Goal: Information Seeking & Learning: Learn about a topic

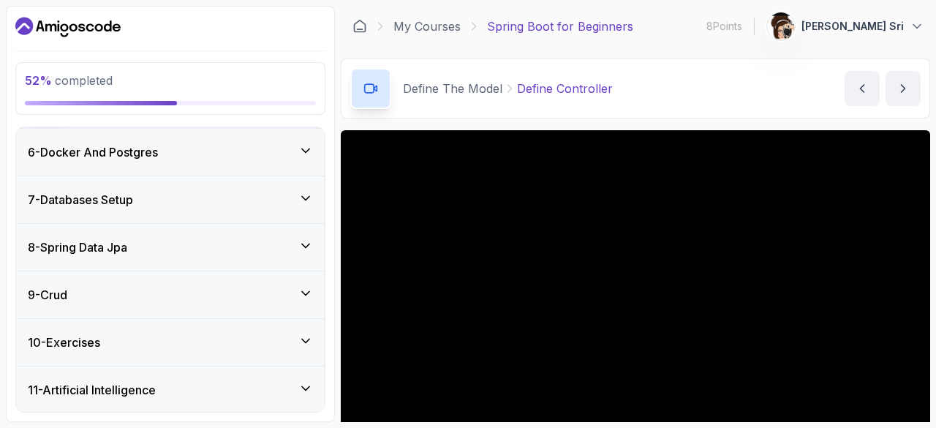
scroll to position [360, 0]
click at [186, 146] on div "6 - Docker And Postgres" at bounding box center [170, 152] width 285 height 18
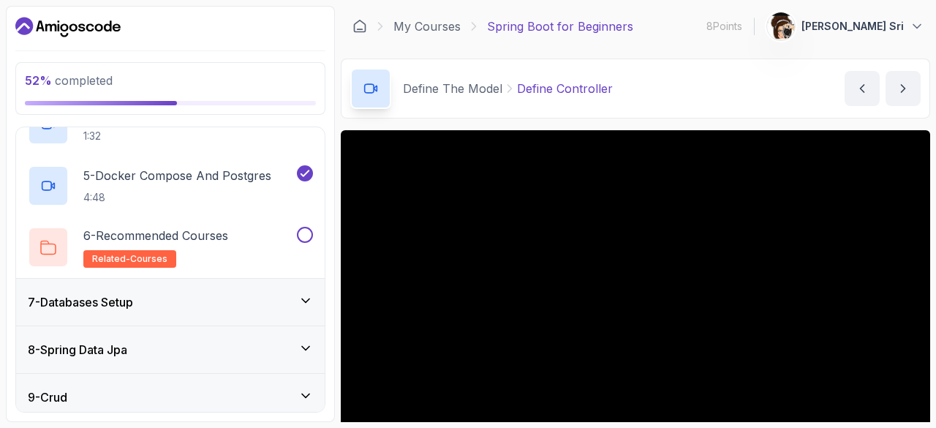
scroll to position [506, 0]
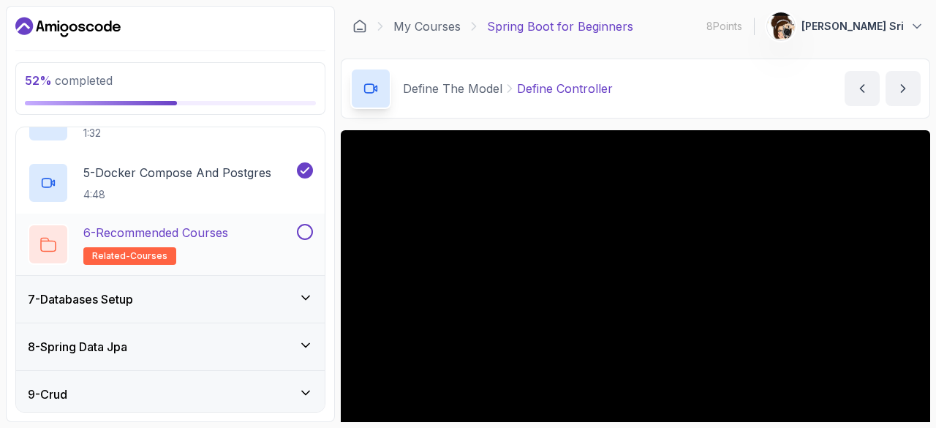
click at [219, 225] on p "6 - Recommended Courses" at bounding box center [155, 233] width 145 height 18
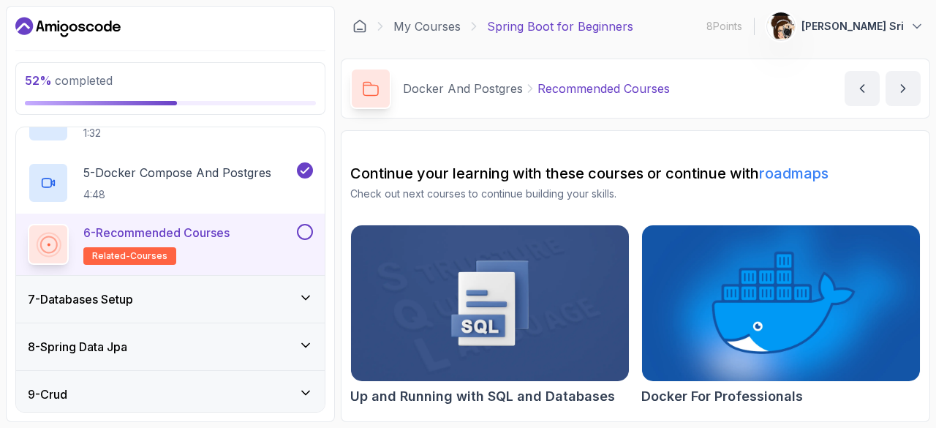
click at [302, 229] on button at bounding box center [305, 232] width 16 height 16
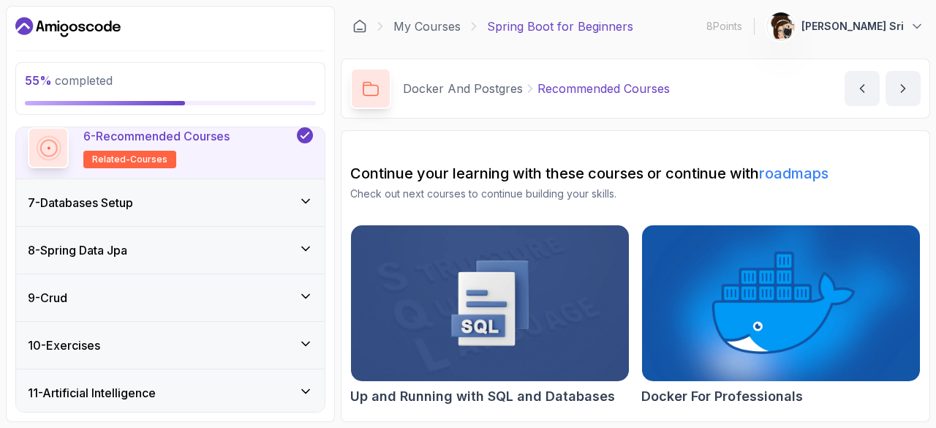
scroll to position [650, 0]
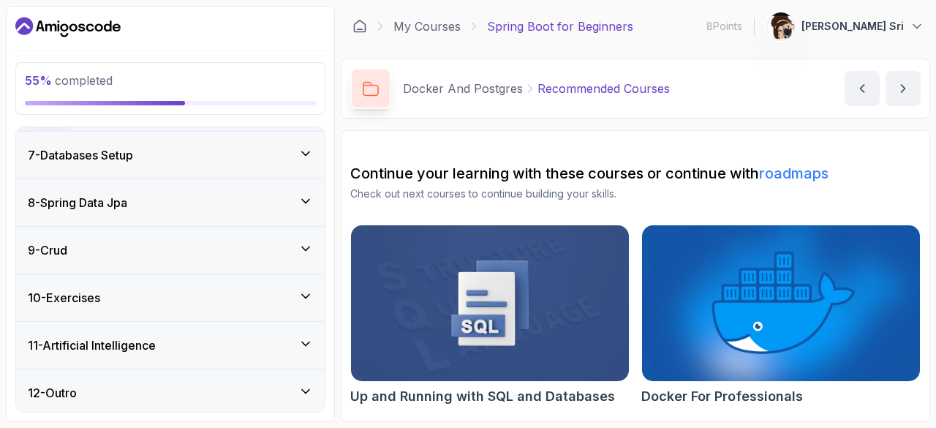
click at [297, 152] on div "7 - Databases Setup" at bounding box center [170, 155] width 285 height 18
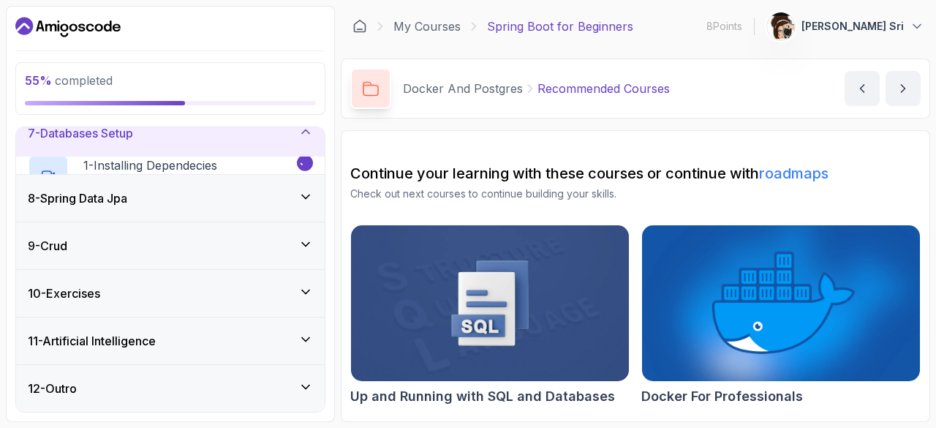
scroll to position [281, 0]
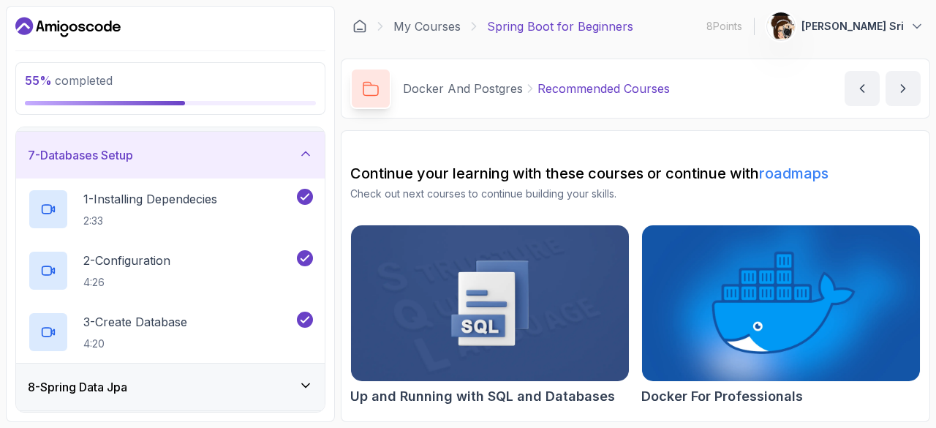
click at [279, 156] on div "7 - Databases Setup" at bounding box center [170, 155] width 285 height 18
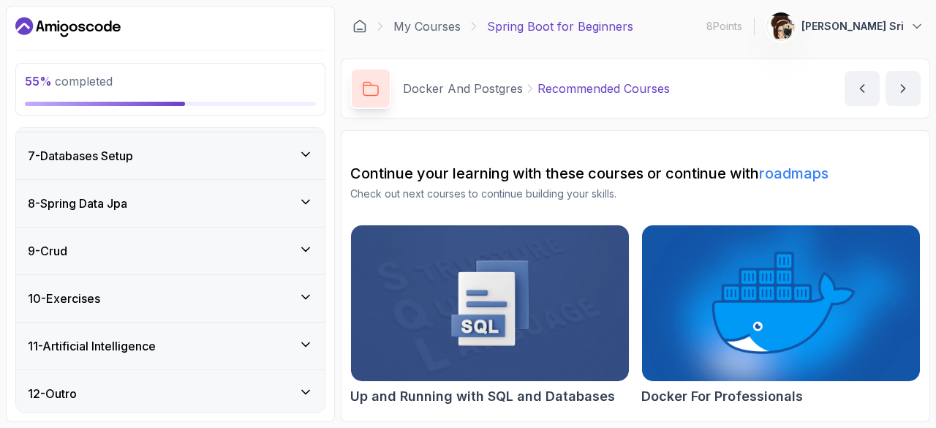
click at [277, 202] on div "8 - Spring Data Jpa" at bounding box center [170, 204] width 285 height 18
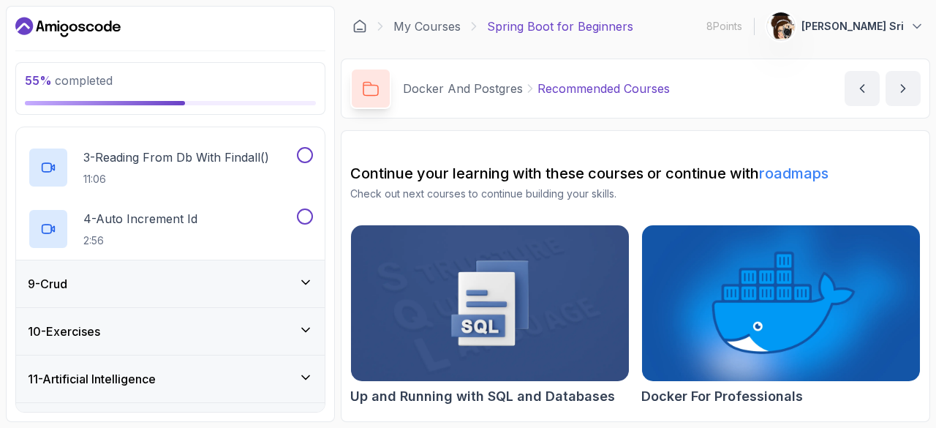
scroll to position [527, 0]
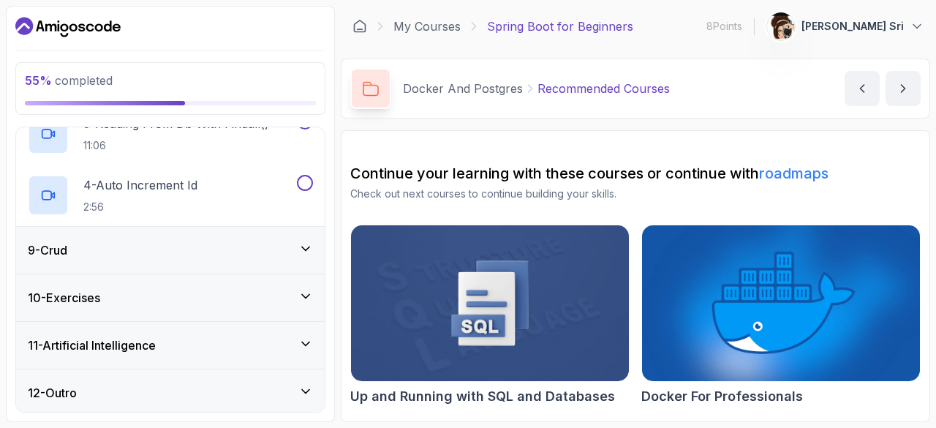
click at [230, 254] on div "9 - Crud" at bounding box center [170, 250] width 285 height 18
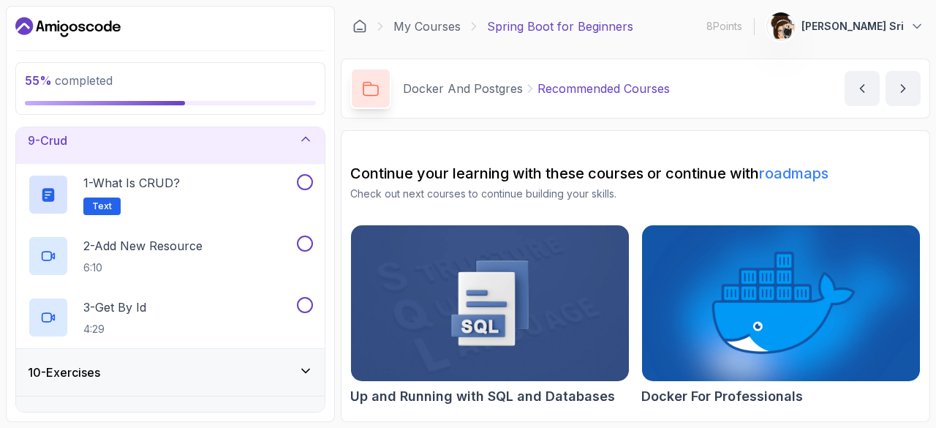
scroll to position [369, 0]
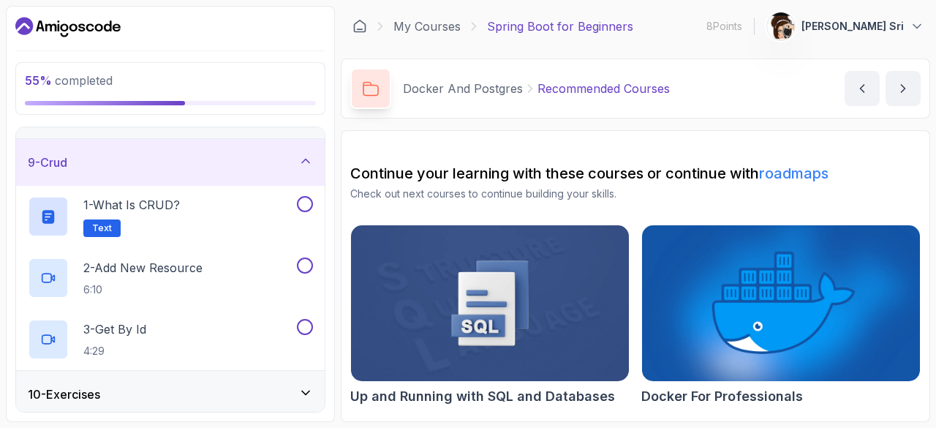
click at [213, 163] on div "9 - Crud" at bounding box center [170, 163] width 285 height 18
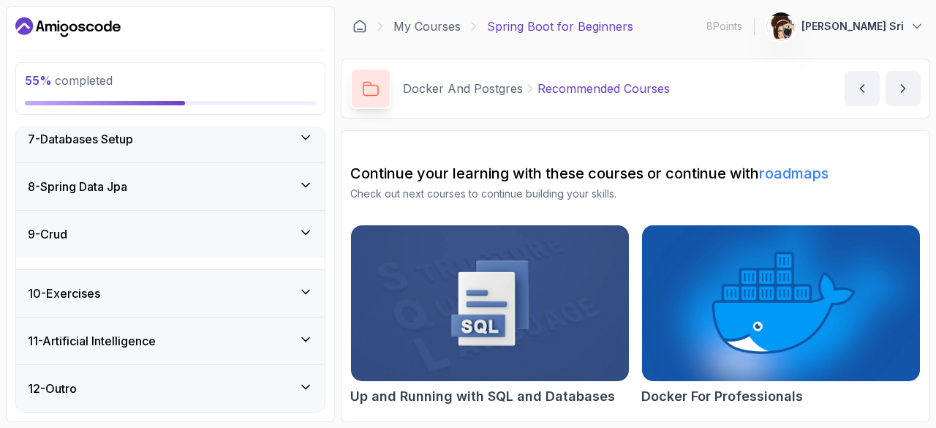
scroll to position [281, 0]
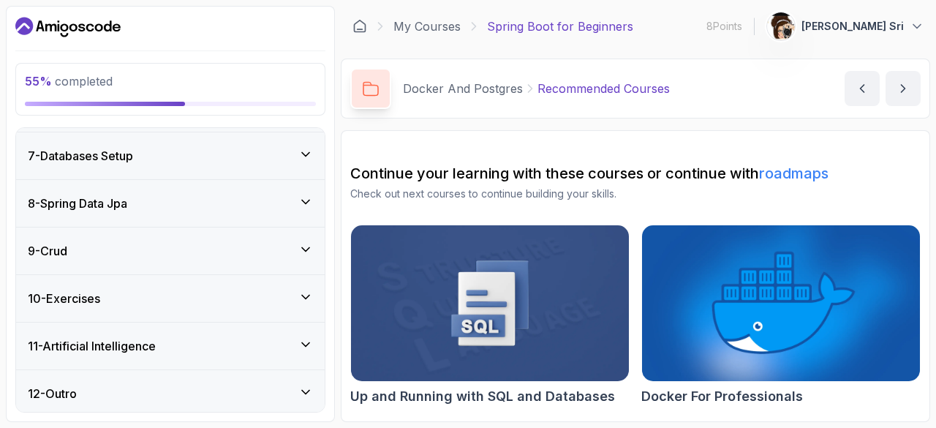
click at [195, 305] on div "10 - Exercises" at bounding box center [170, 298] width 309 height 47
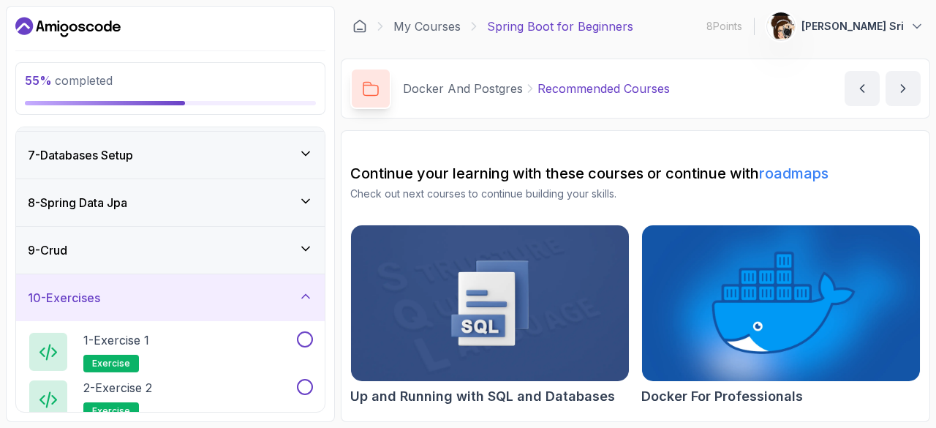
click at [195, 305] on div "10 - Exercises" at bounding box center [170, 297] width 309 height 47
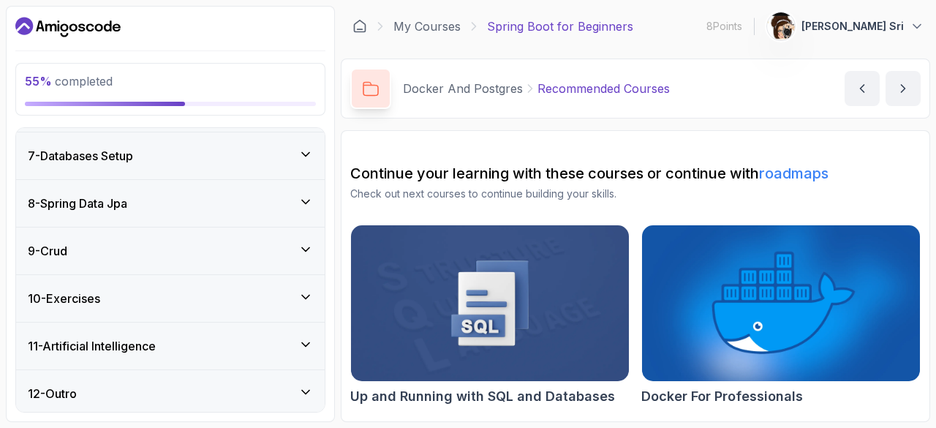
click at [195, 305] on div "10 - Exercises" at bounding box center [170, 298] width 309 height 47
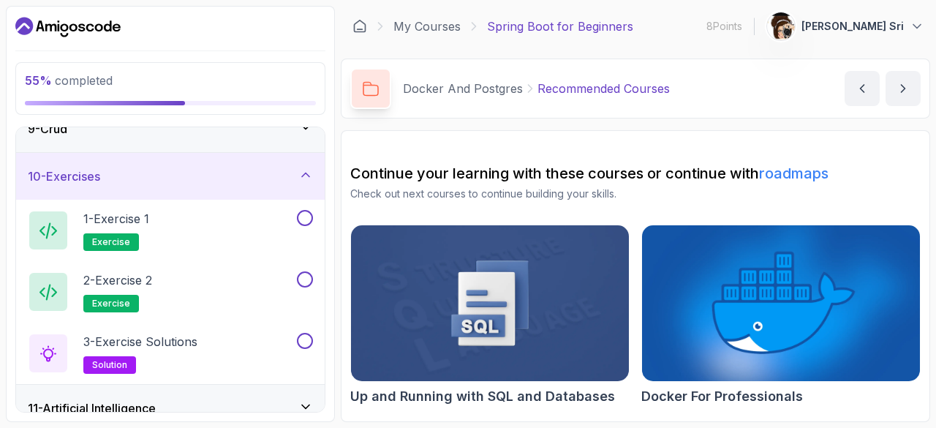
scroll to position [398, 0]
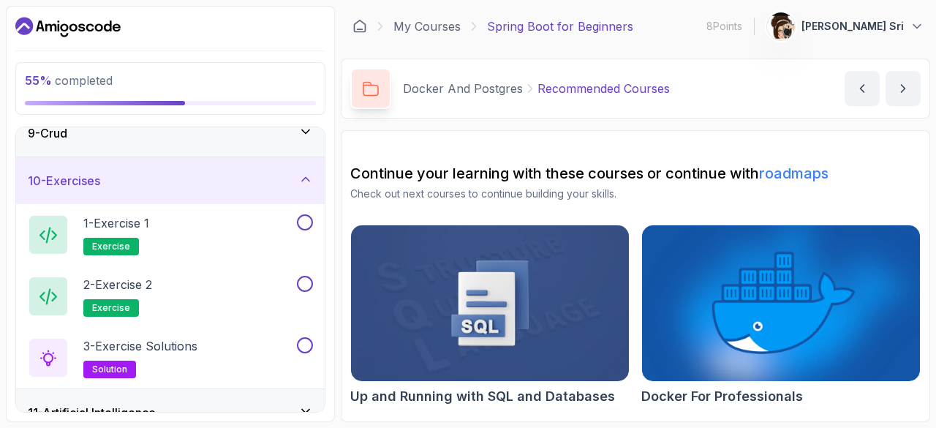
click at [200, 173] on div "10 - Exercises" at bounding box center [170, 181] width 285 height 18
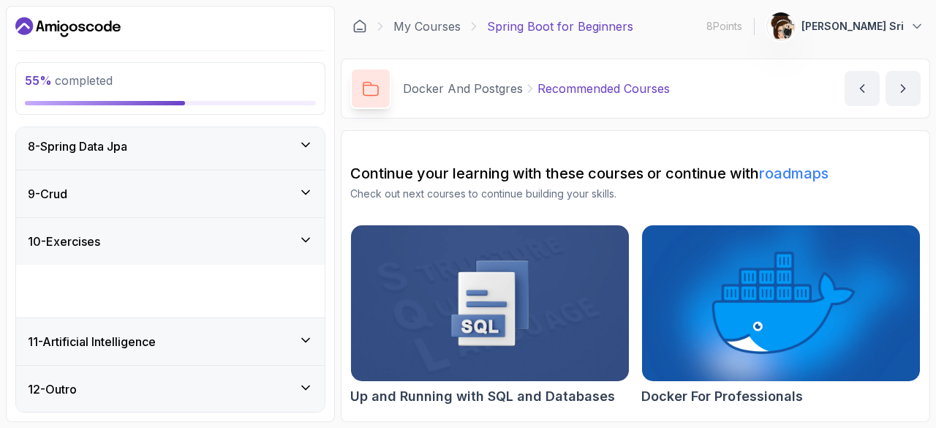
scroll to position [281, 0]
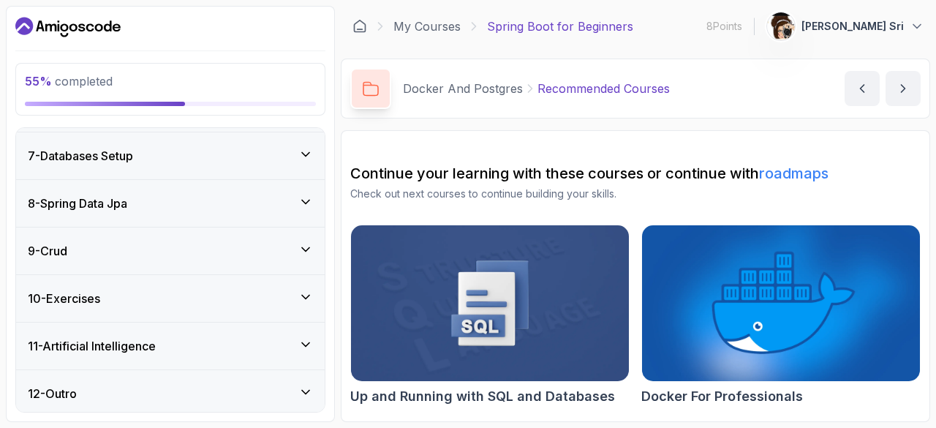
click at [255, 340] on div "11 - Artificial Intelligence" at bounding box center [170, 346] width 285 height 18
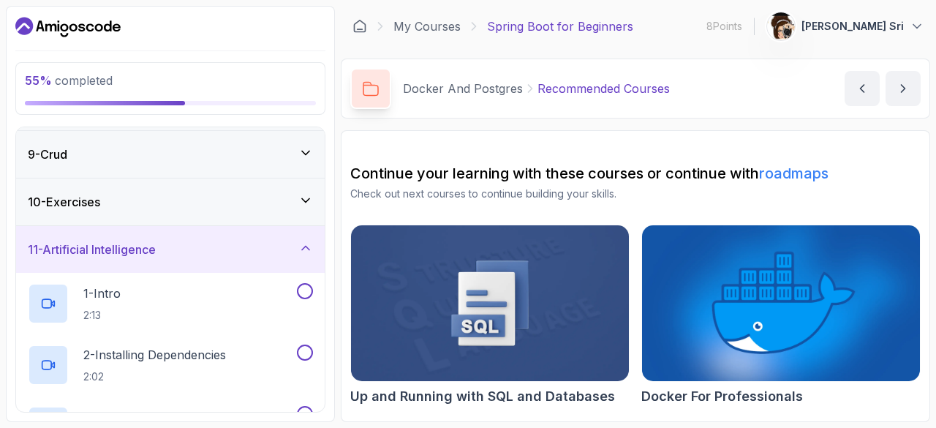
scroll to position [377, 0]
click at [246, 241] on div "11 - Artificial Intelligence" at bounding box center [170, 250] width 285 height 18
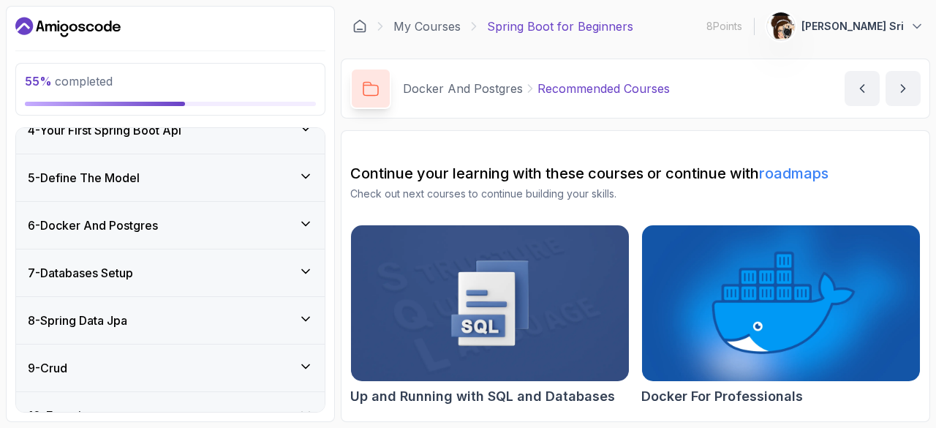
scroll to position [167, 0]
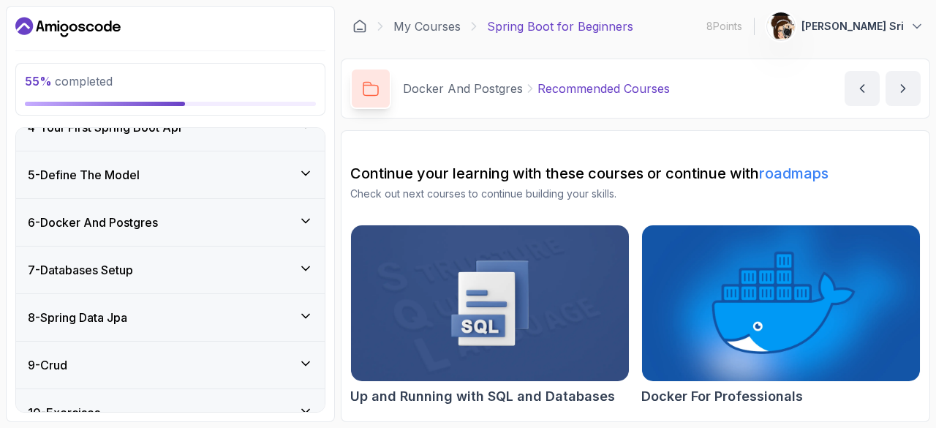
click at [310, 261] on icon at bounding box center [305, 268] width 15 height 15
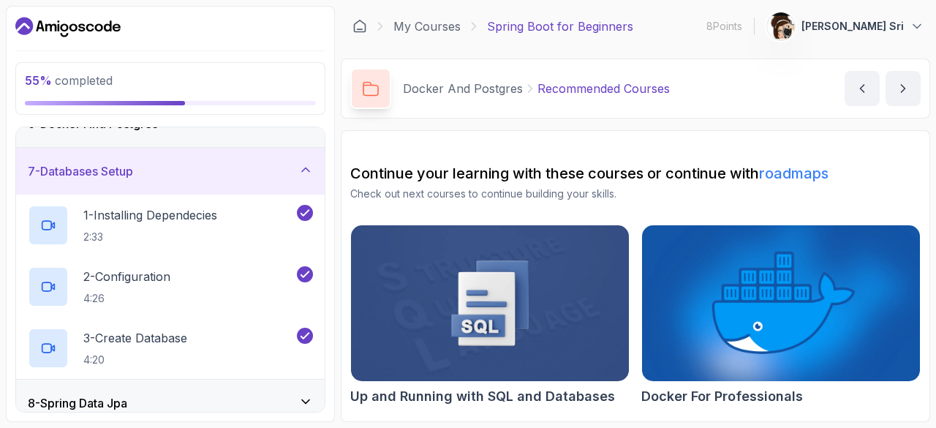
scroll to position [236, 0]
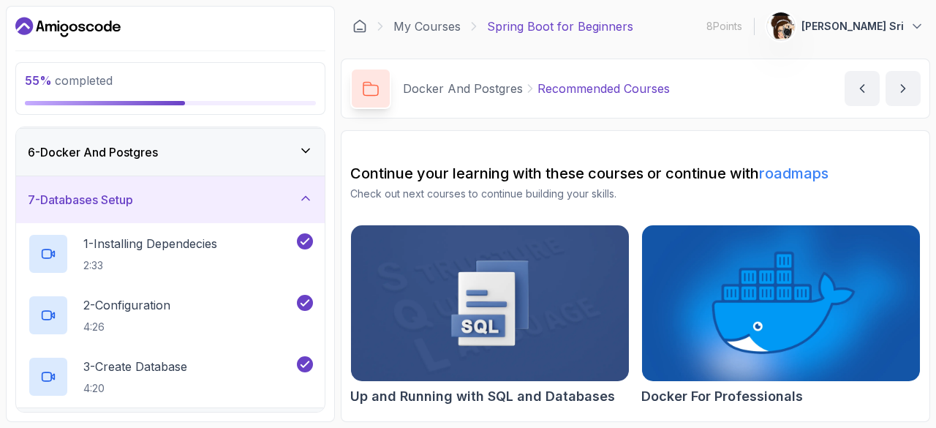
click at [291, 192] on div "7 - Databases Setup" at bounding box center [170, 200] width 285 height 18
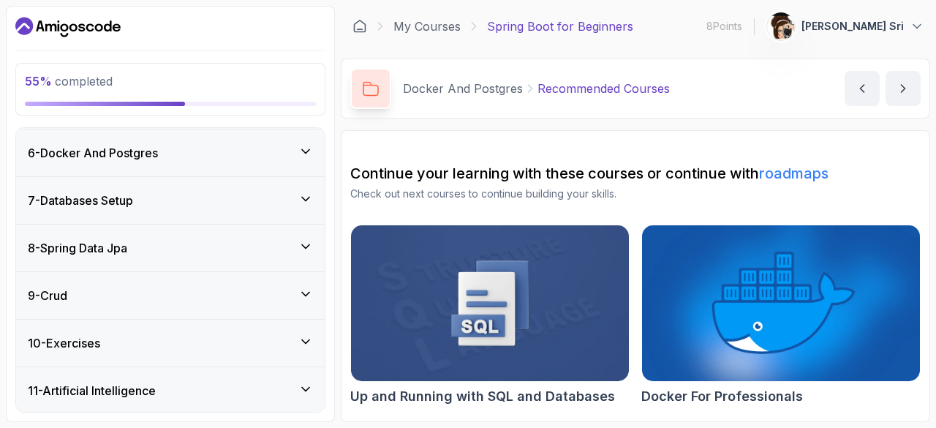
click at [290, 243] on div "8 - Spring Data Jpa" at bounding box center [170, 248] width 285 height 18
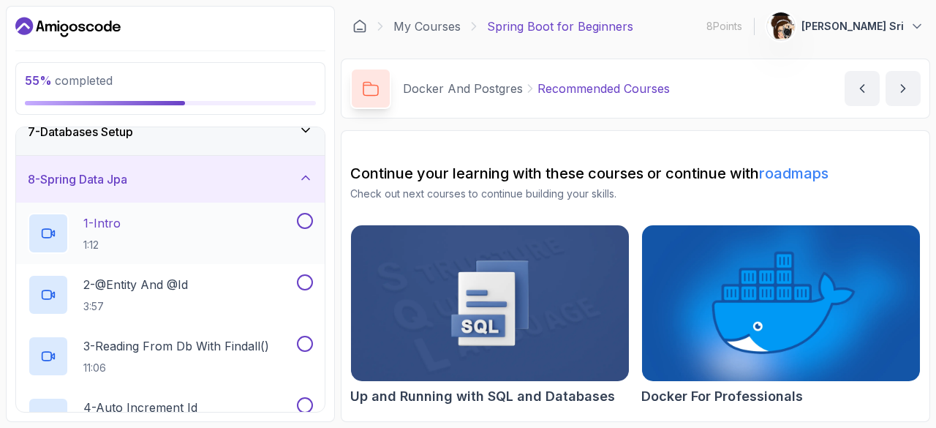
scroll to position [305, 0]
click at [244, 212] on div "1 - Intro 1:12" at bounding box center [161, 232] width 266 height 41
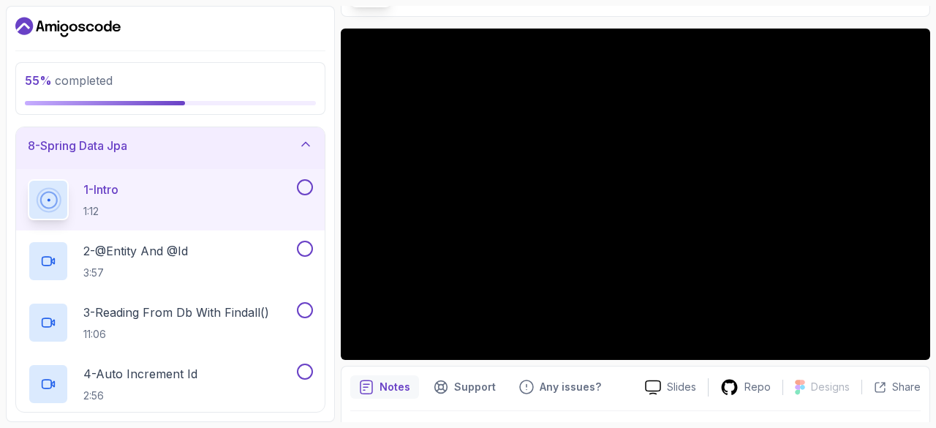
scroll to position [324, 0]
